Goal: Information Seeking & Learning: Learn about a topic

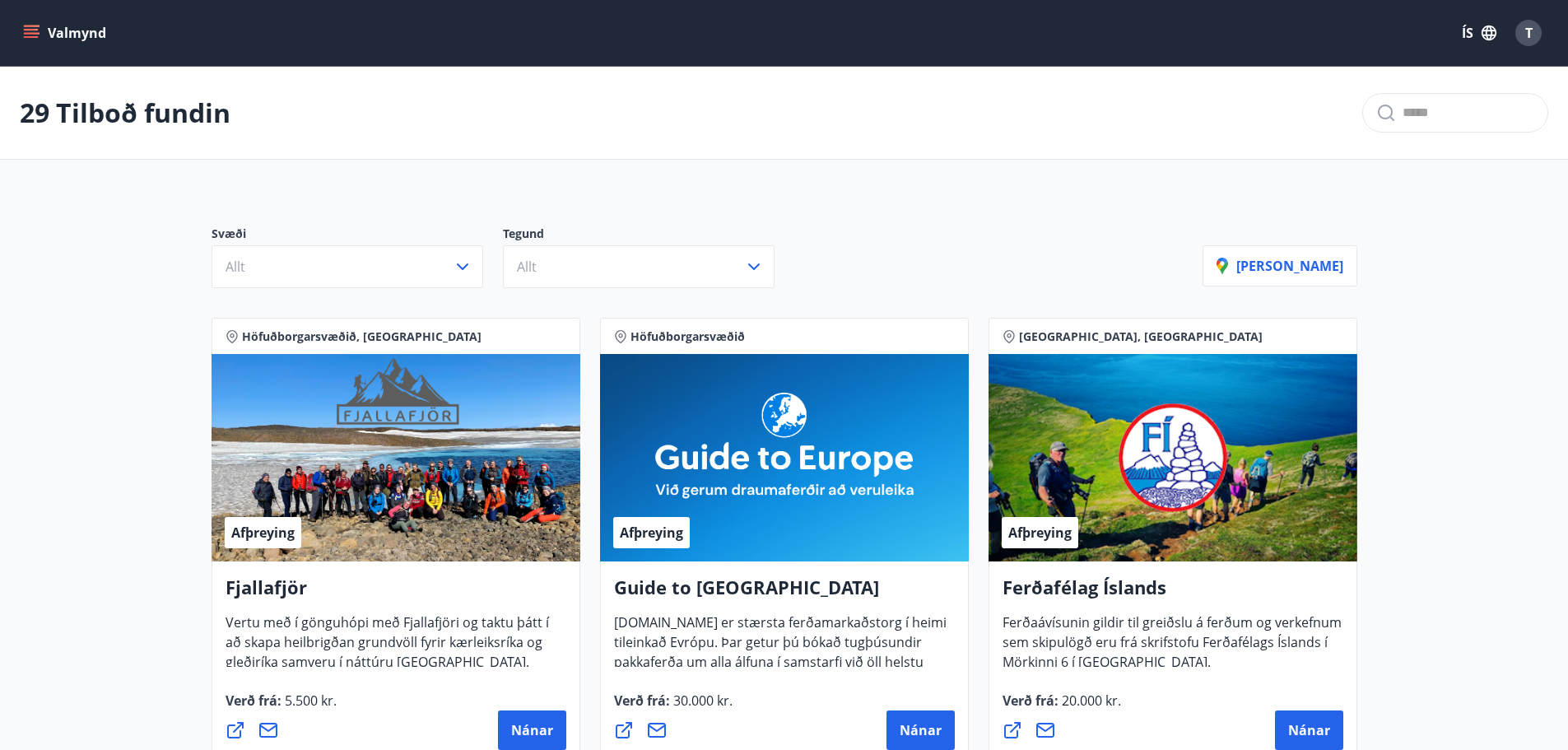
click at [29, 29] on icon "menu" at bounding box center [31, 29] width 15 height 2
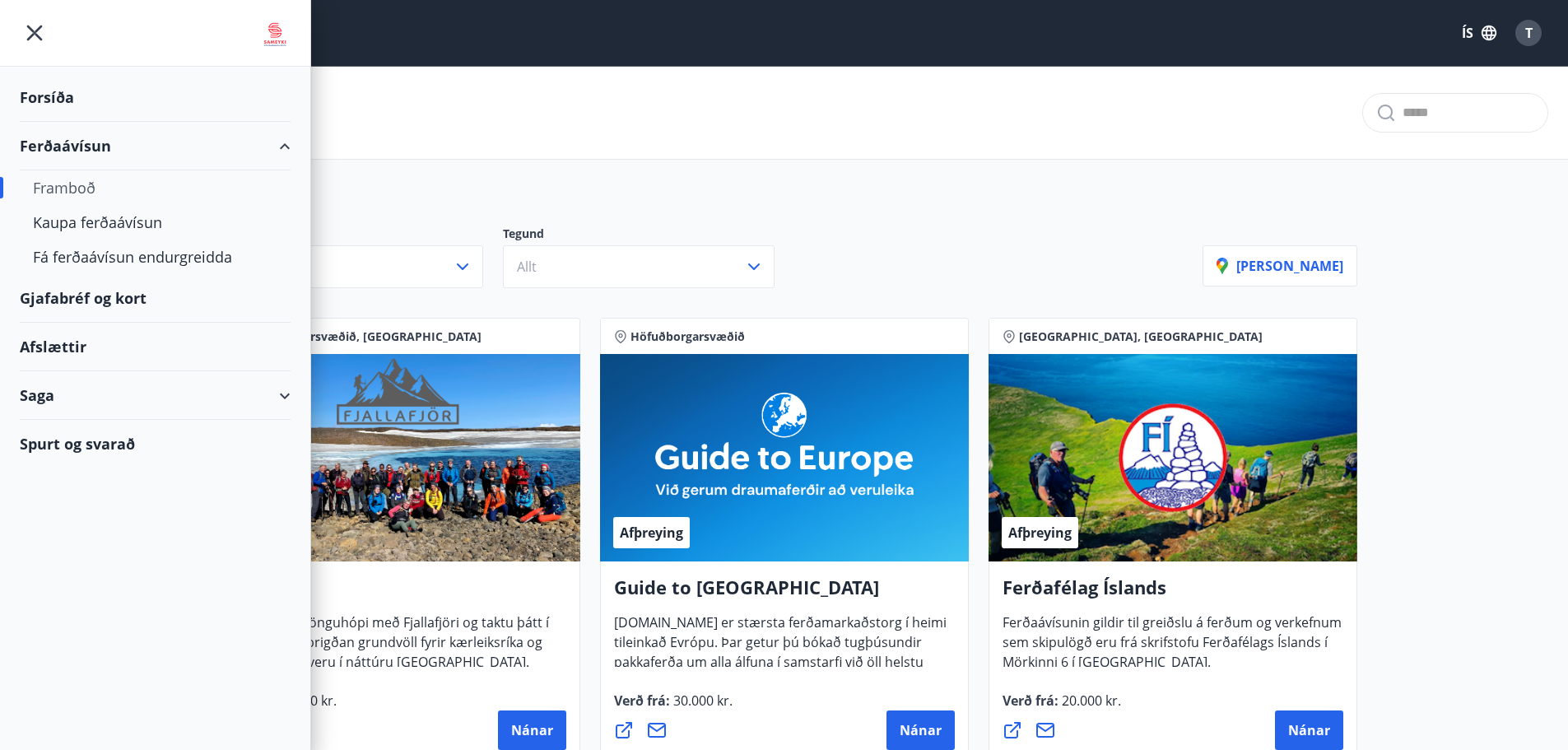
click at [100, 301] on div "Gjafabréf og kort" at bounding box center [155, 299] width 271 height 49
click at [1305, 51] on div "Valmynd ÍS T" at bounding box center [784, 33] width 1528 height 40
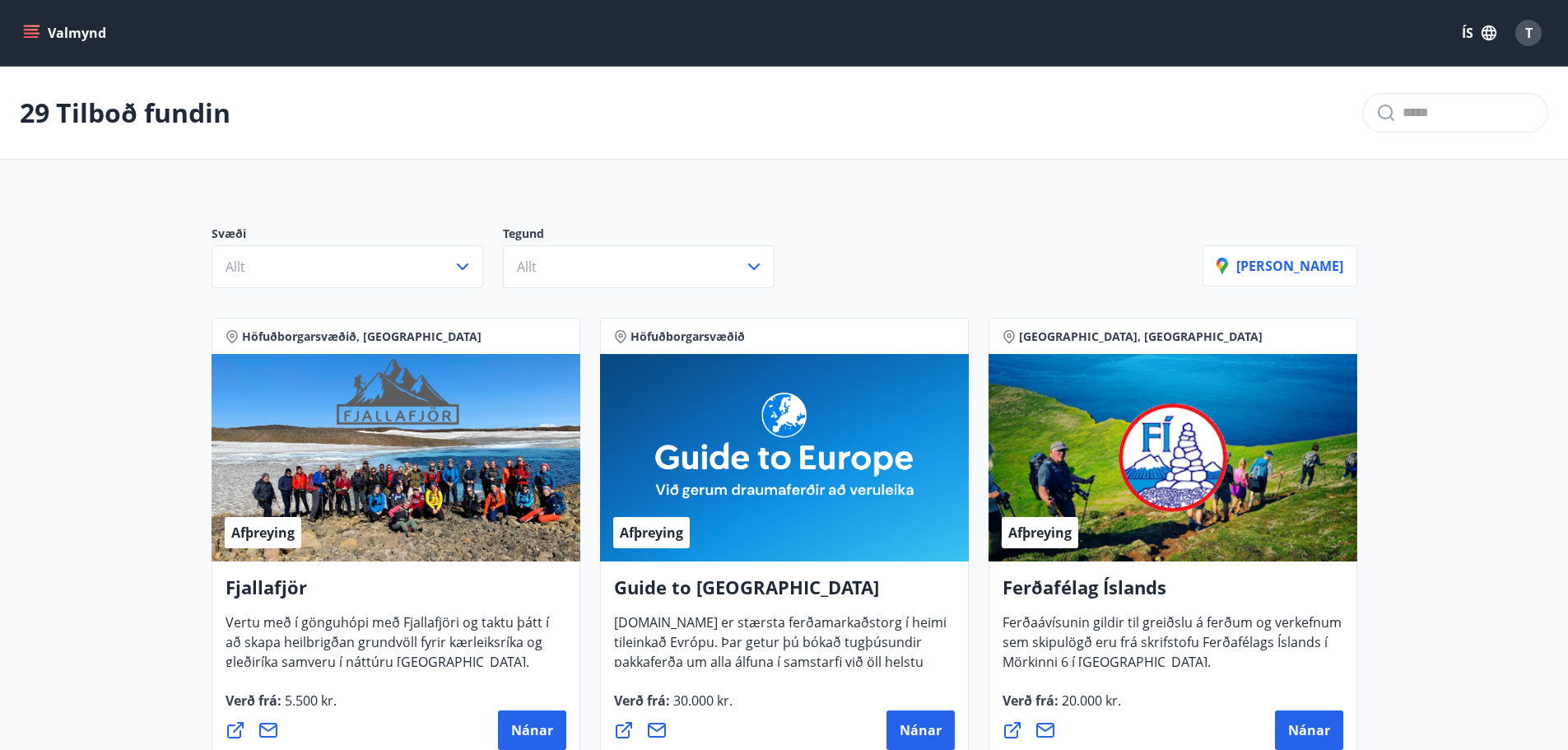
click at [30, 31] on icon "menu" at bounding box center [31, 33] width 17 height 17
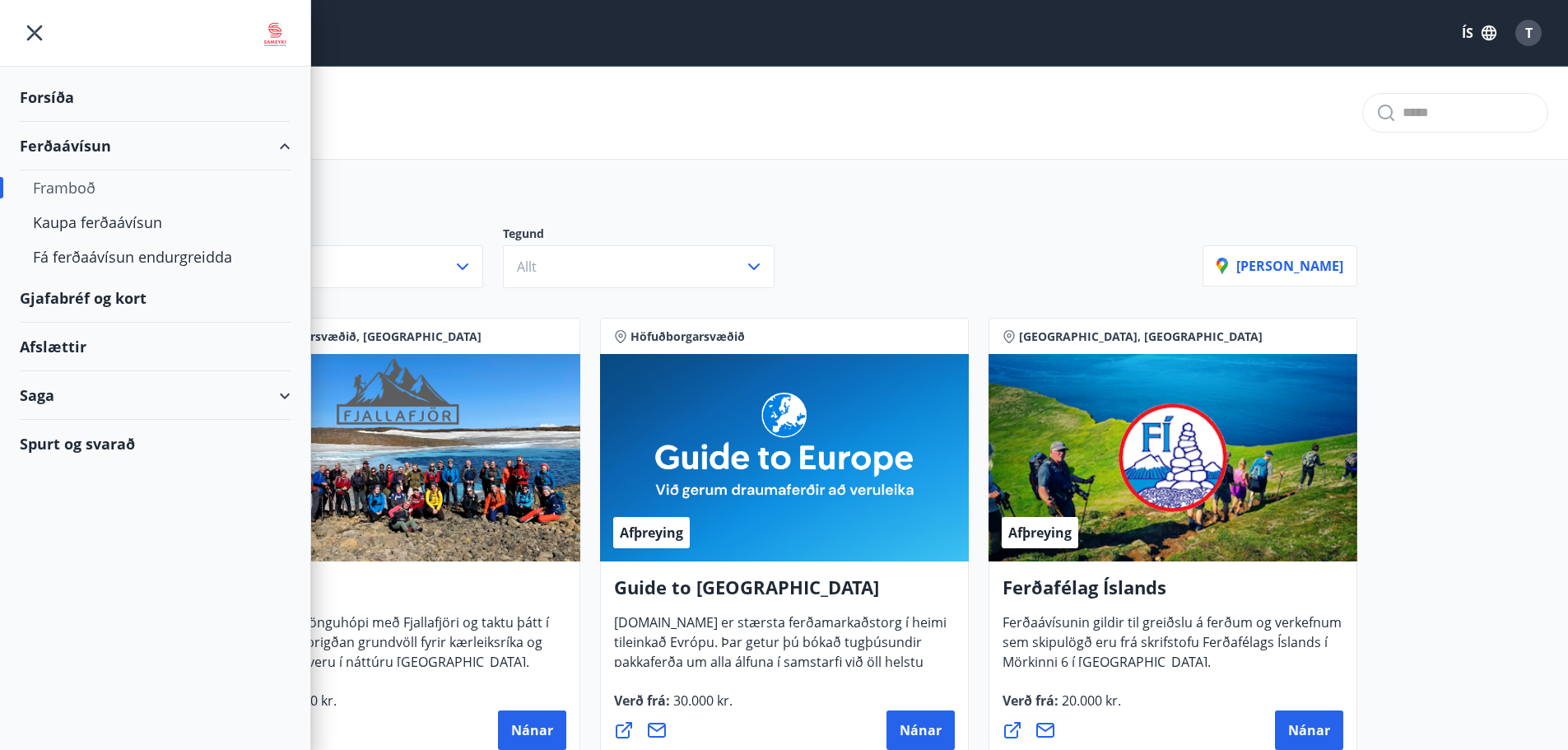
click at [73, 343] on div "Afslættir" at bounding box center [155, 347] width 271 height 49
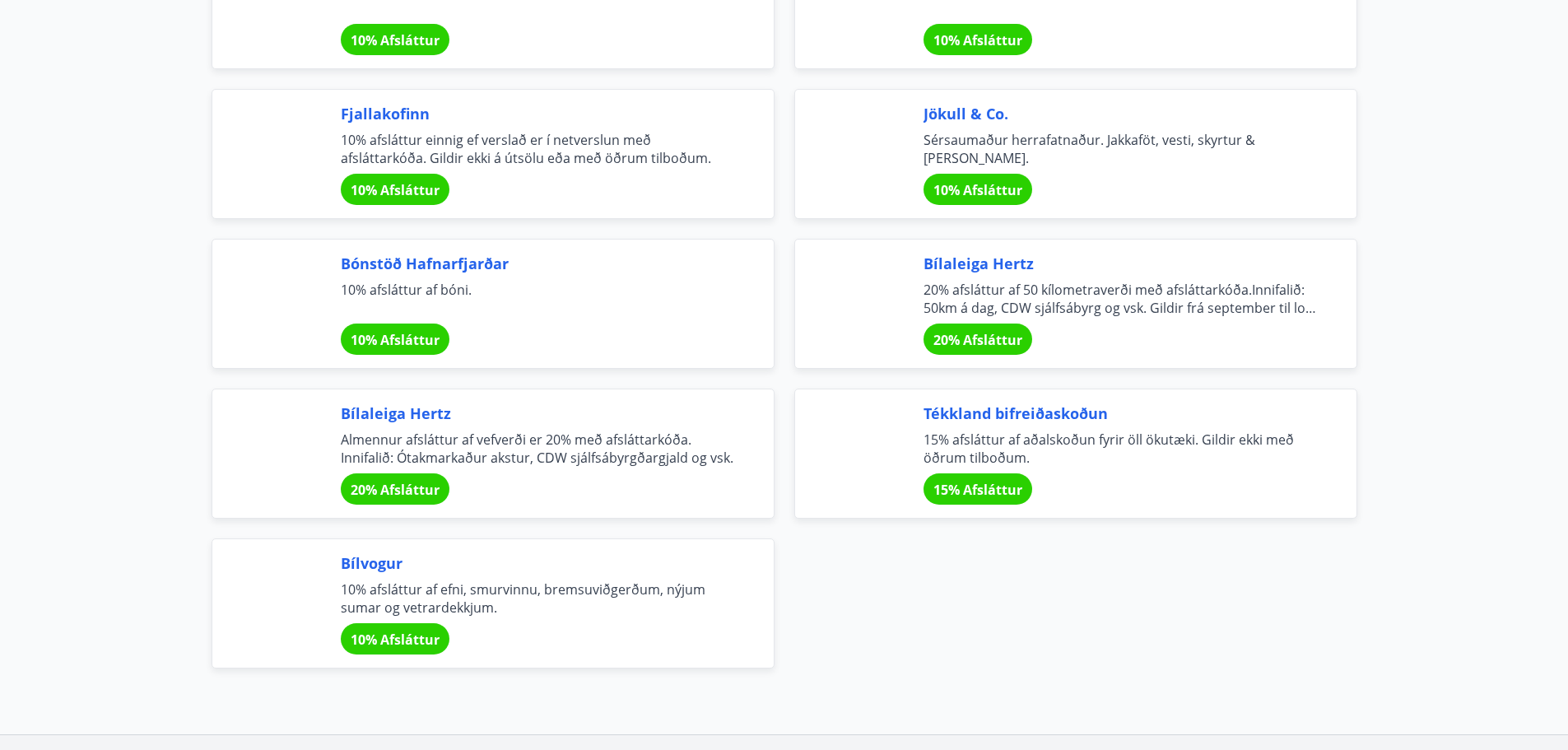
scroll to position [5377, 0]
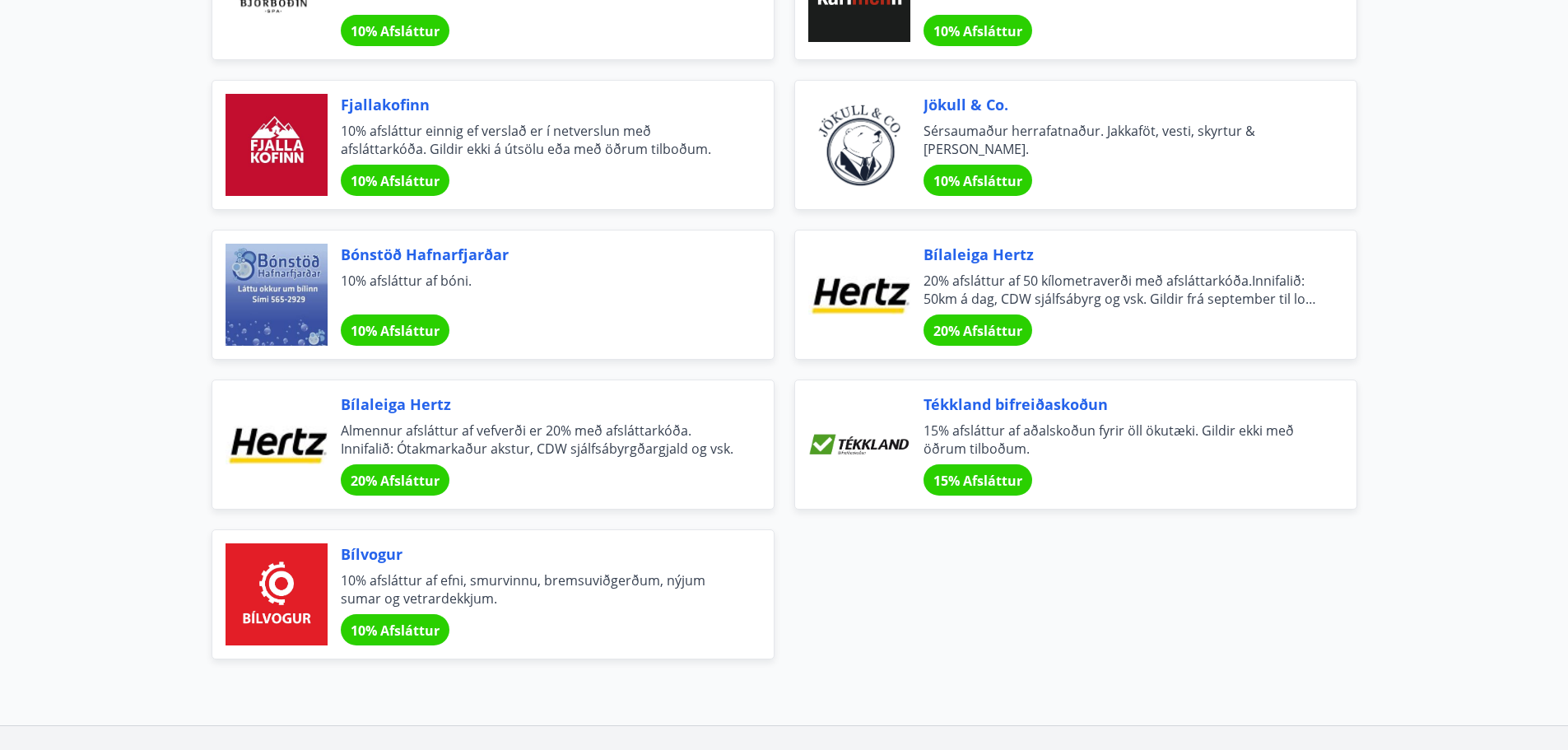
click at [943, 437] on span "15% afsláttur af aðalskoðun fyrir öll ökutæki. Gildir ekki með öðrum tilboðum." at bounding box center [1119, 439] width 393 height 36
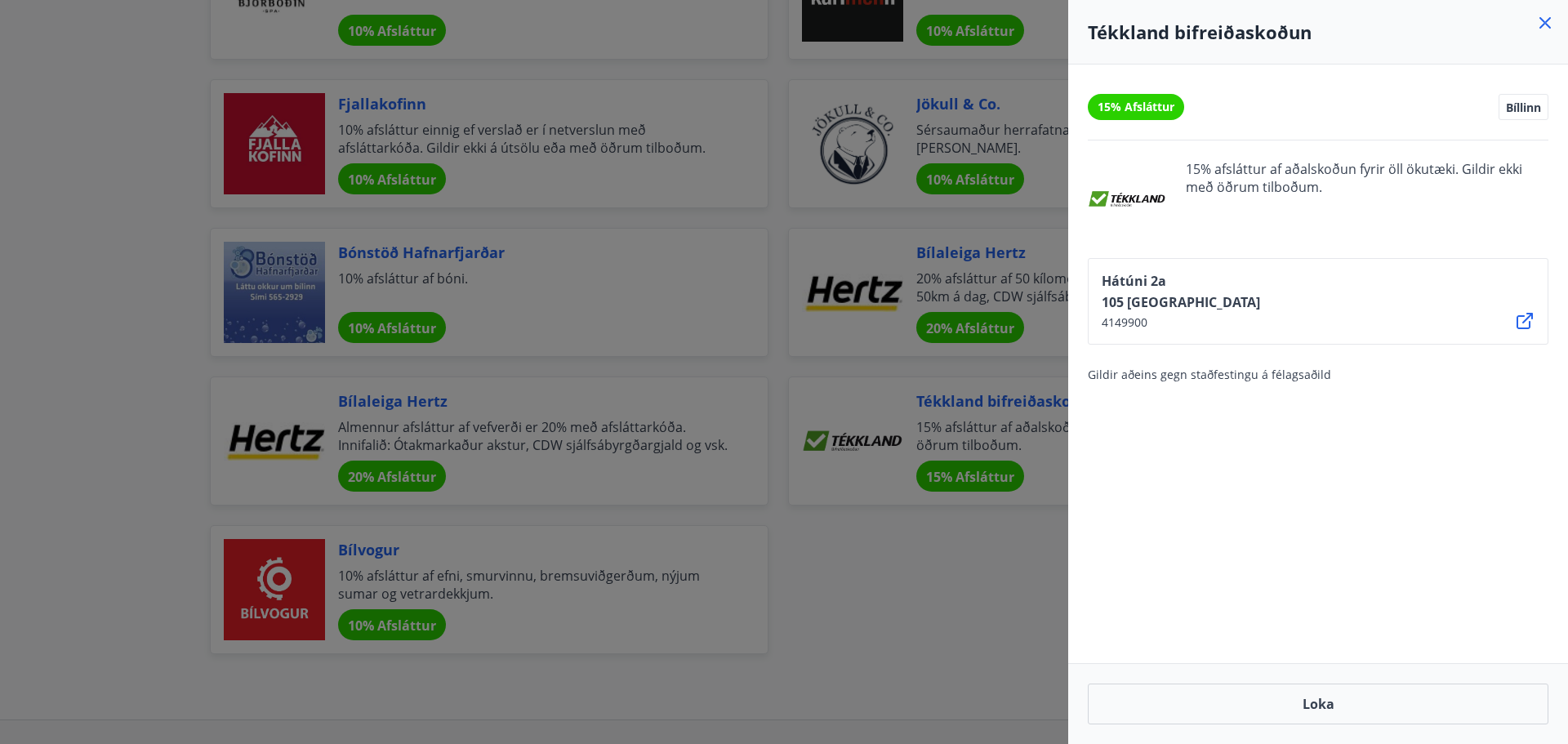
click at [1546, 21] on icon at bounding box center [1545, 23] width 12 height 12
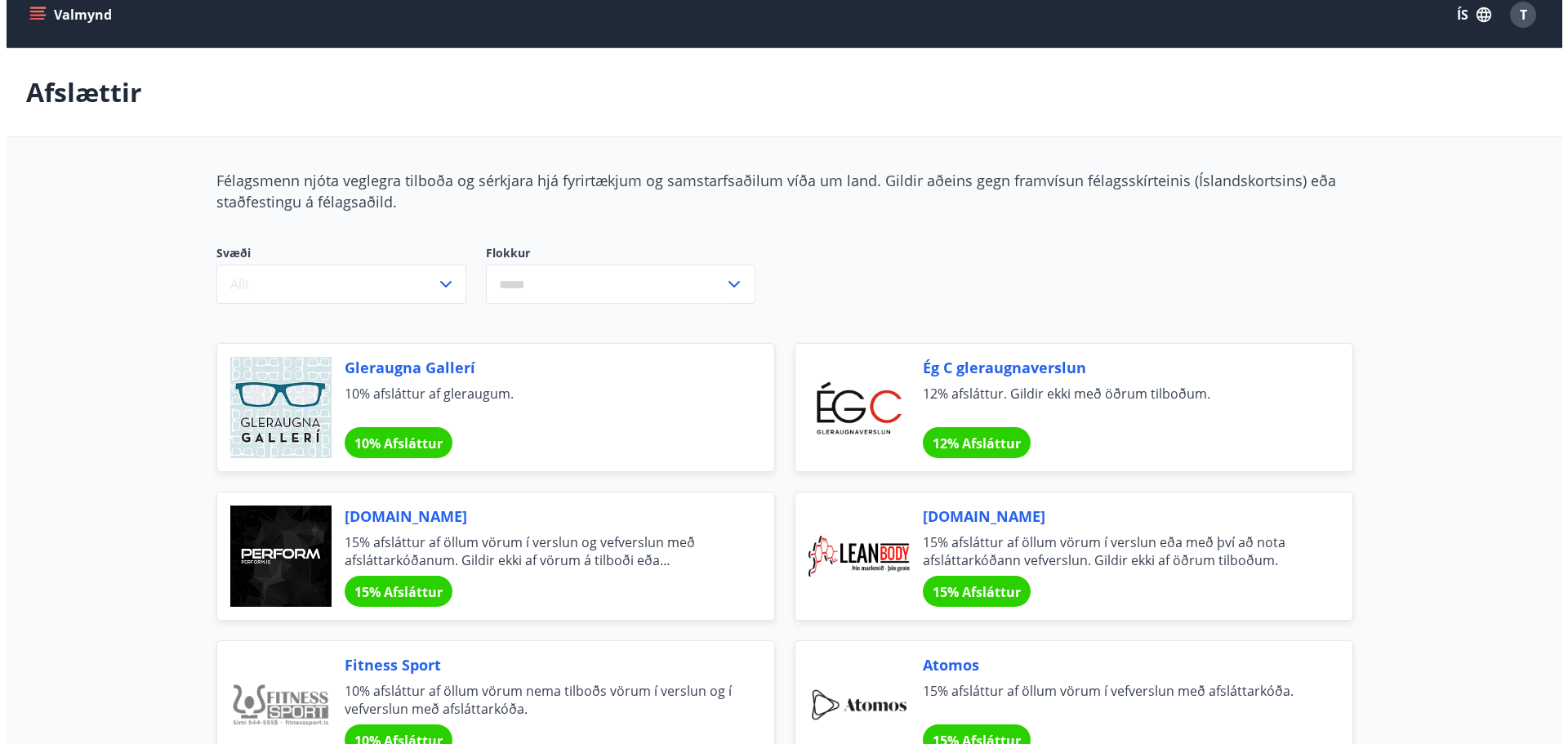
scroll to position [0, 0]
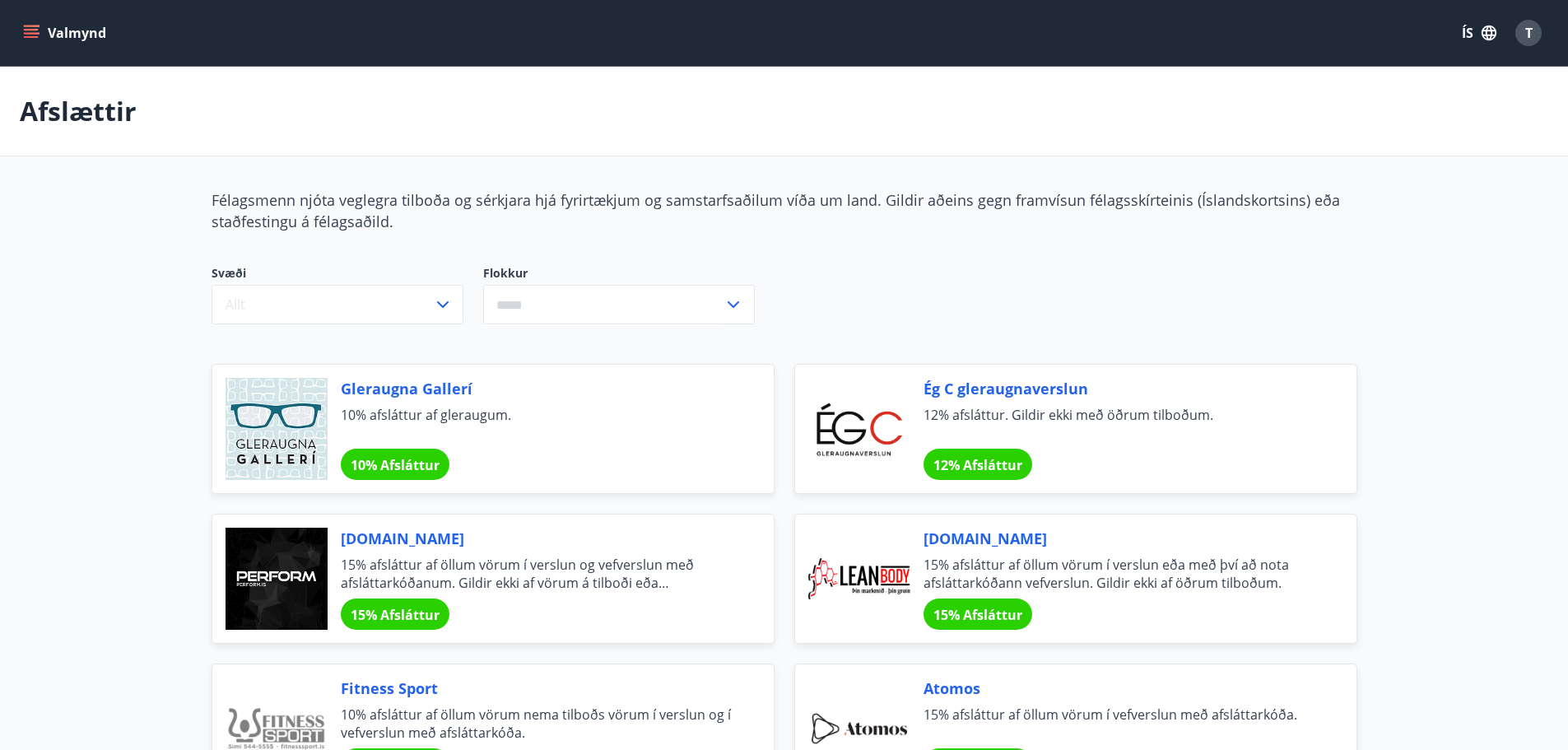
click at [1520, 37] on div "T" at bounding box center [1528, 32] width 26 height 26
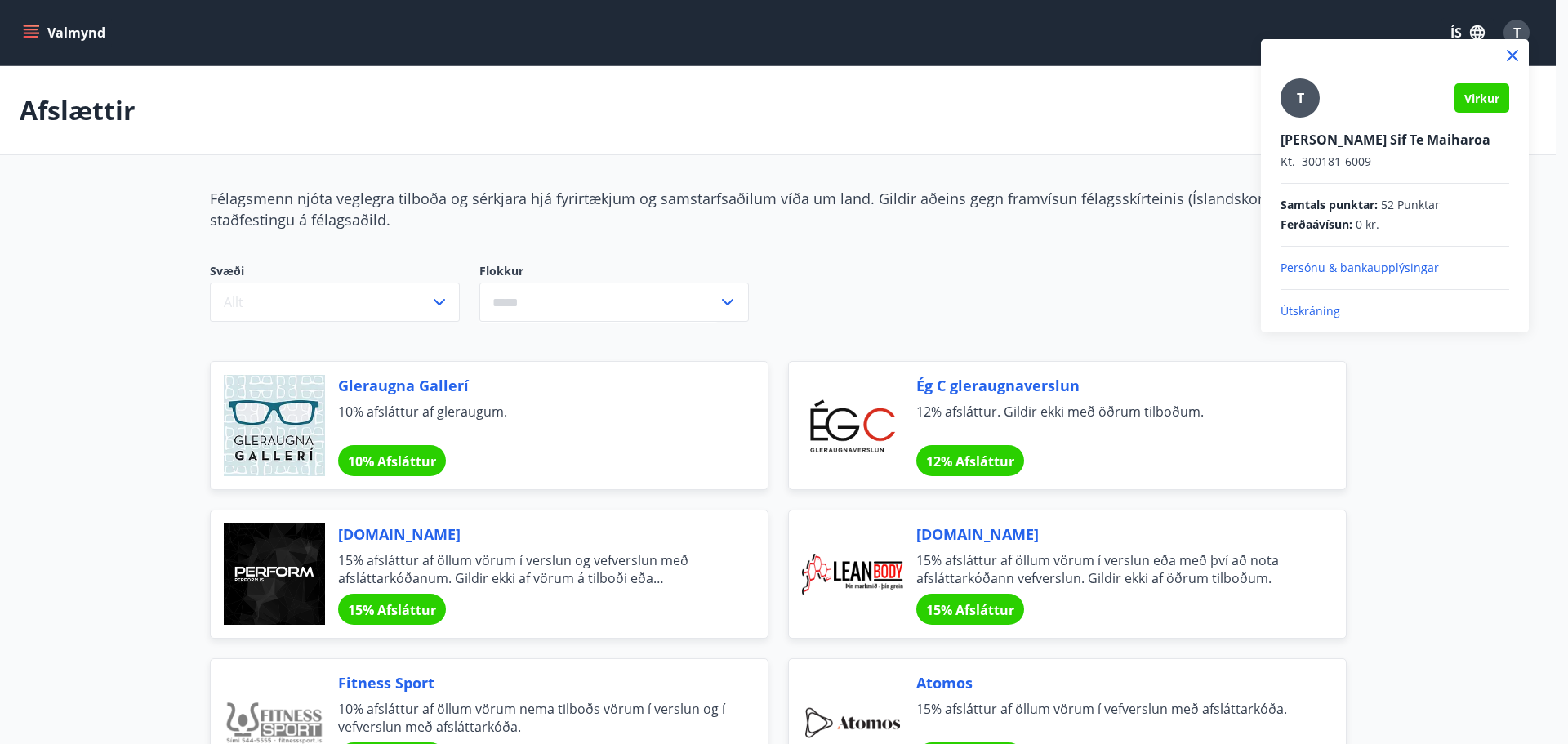
click at [1321, 313] on p "Útskráning" at bounding box center [1395, 311] width 229 height 17
